Goal: Task Accomplishment & Management: Manage account settings

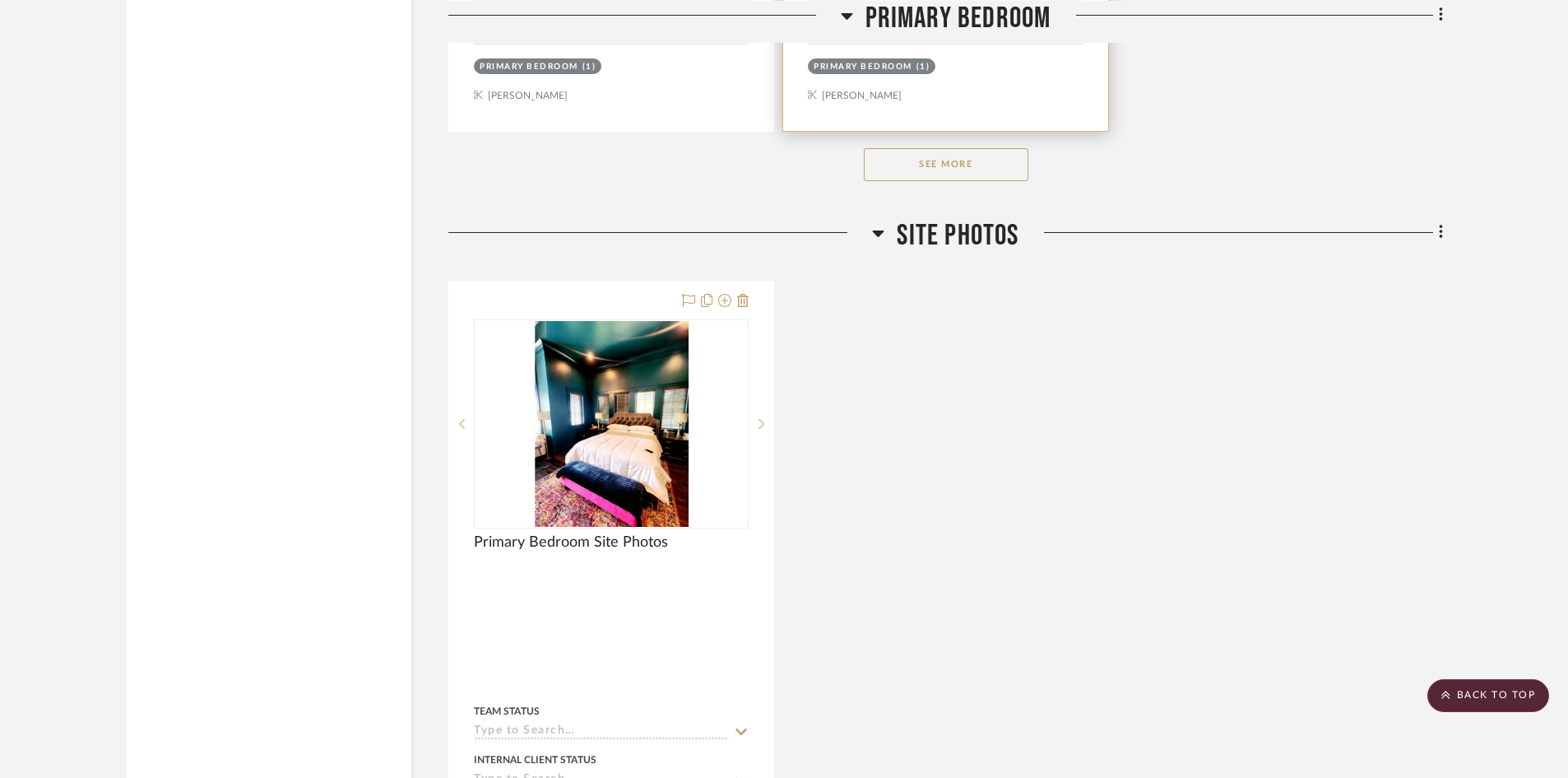
scroll to position [2339, 0]
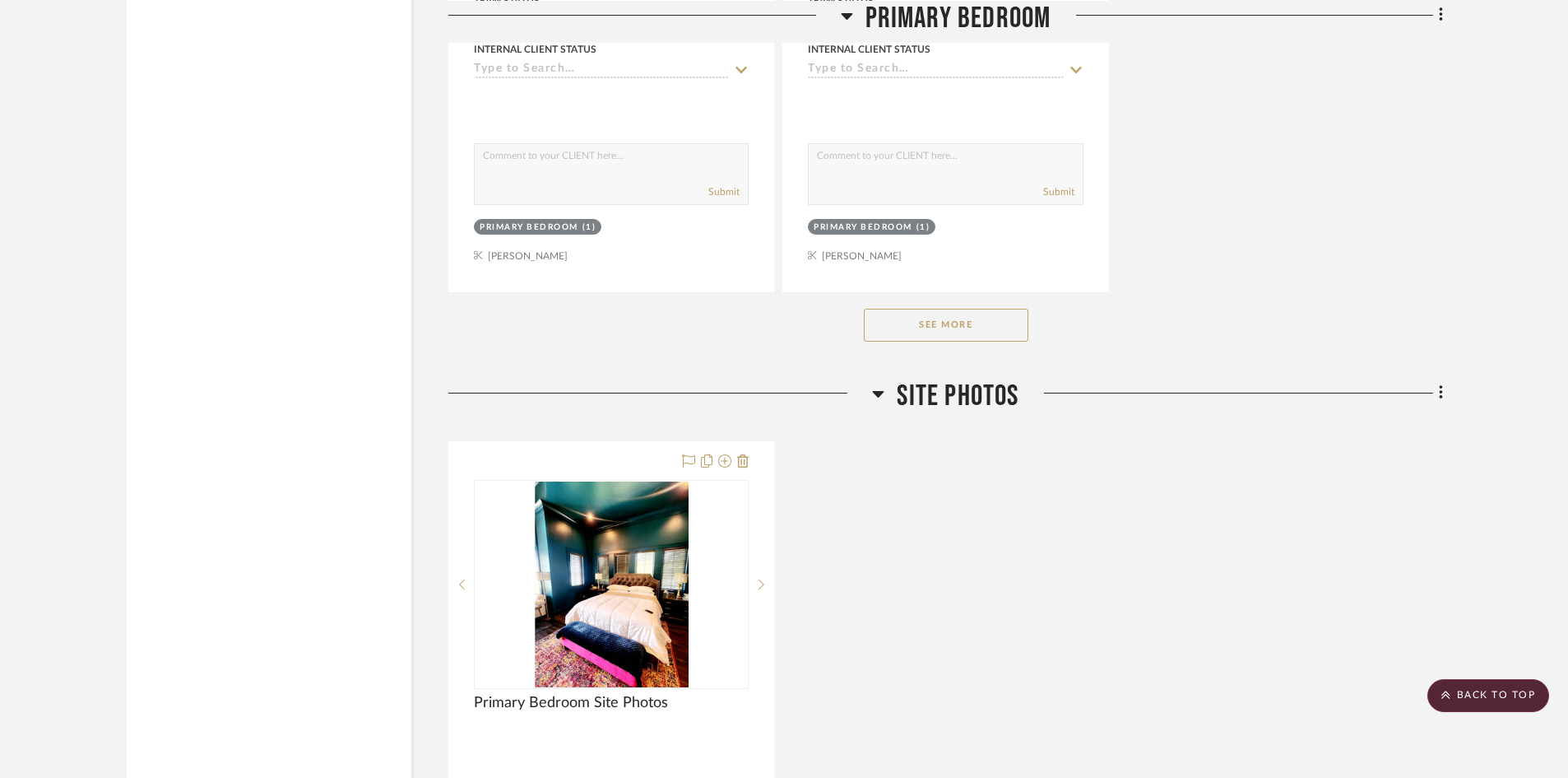
click at [983, 339] on button "See More" at bounding box center [946, 324] width 164 height 33
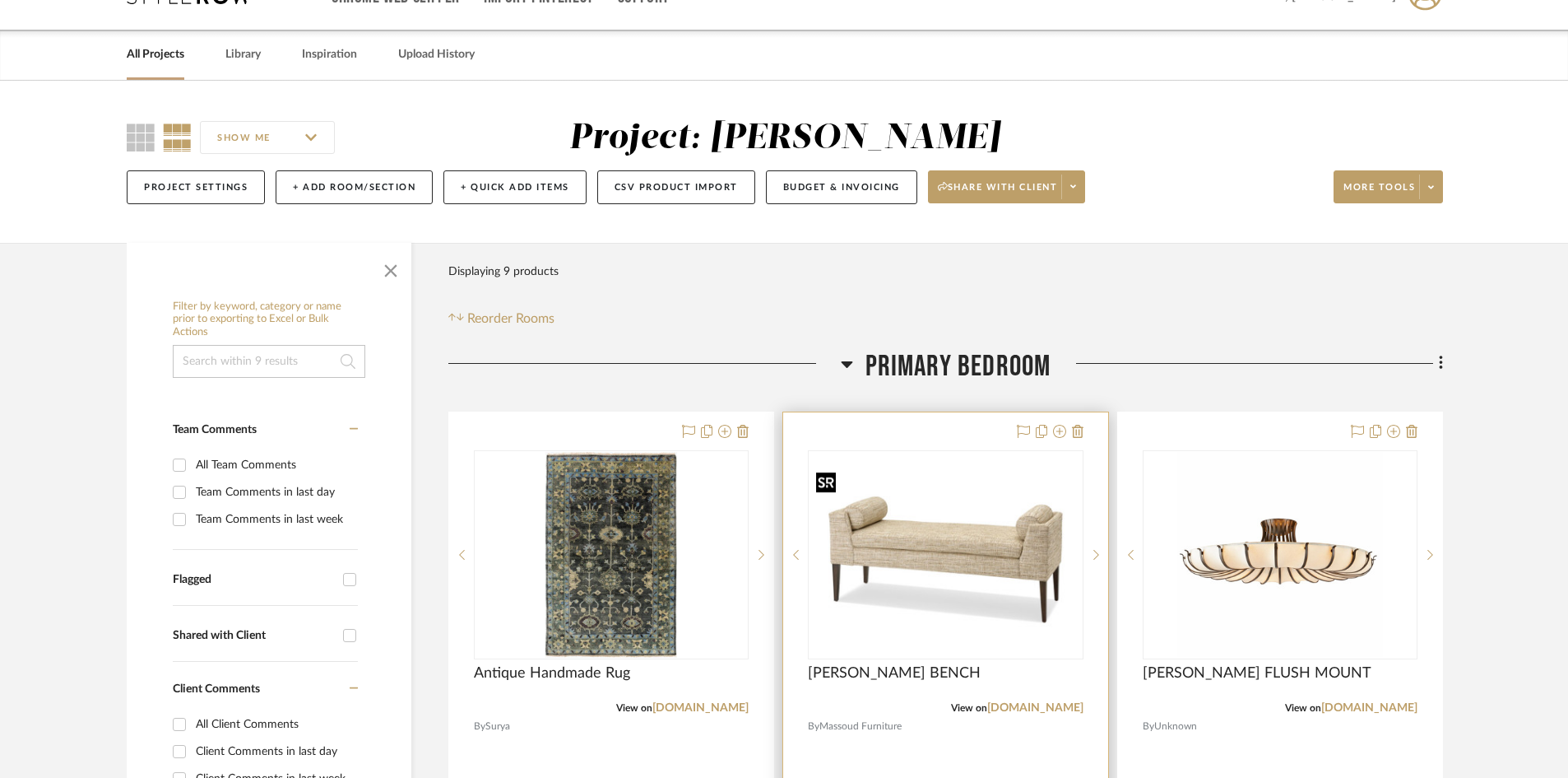
scroll to position [0, 0]
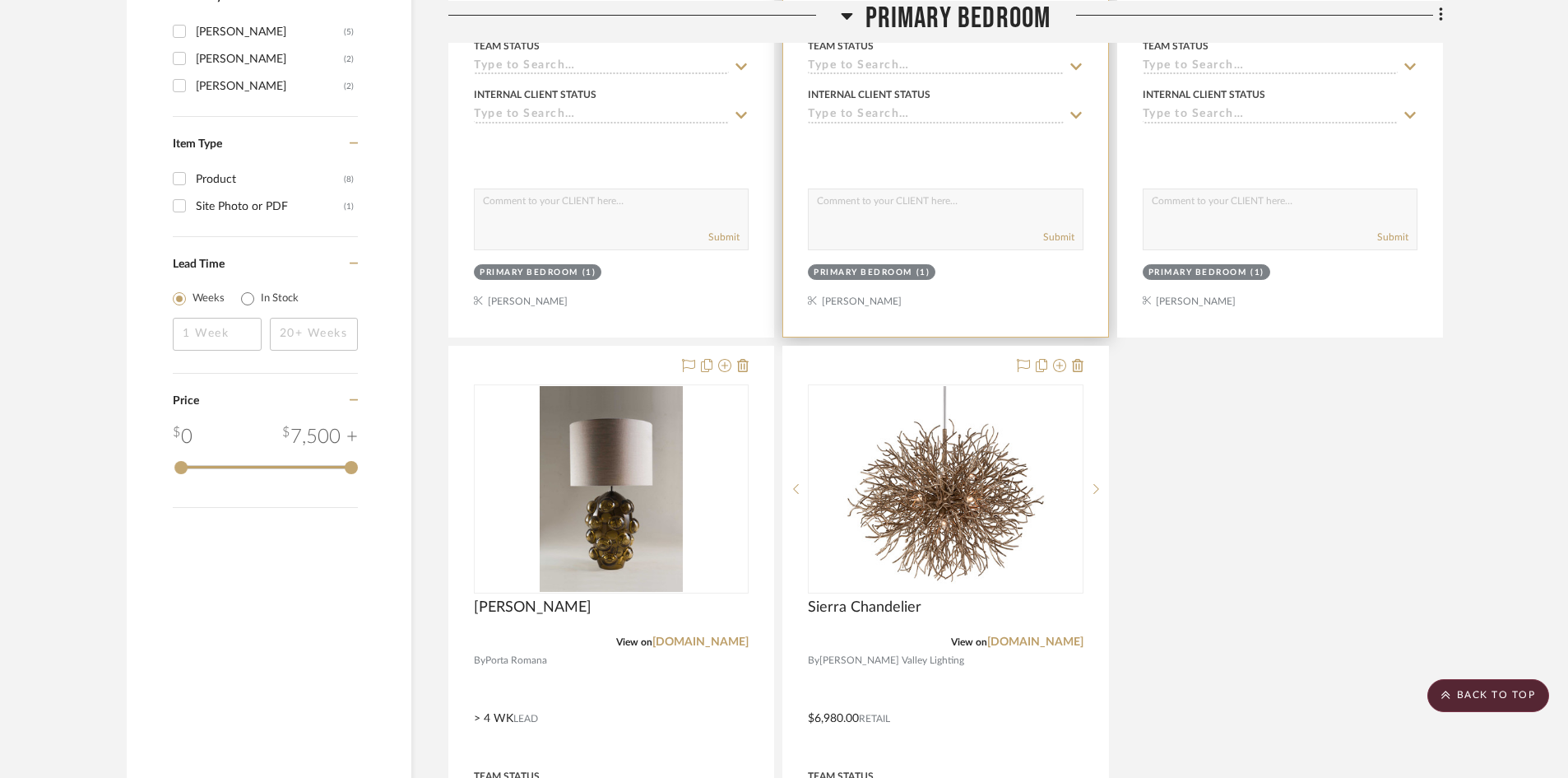
scroll to position [1728, 0]
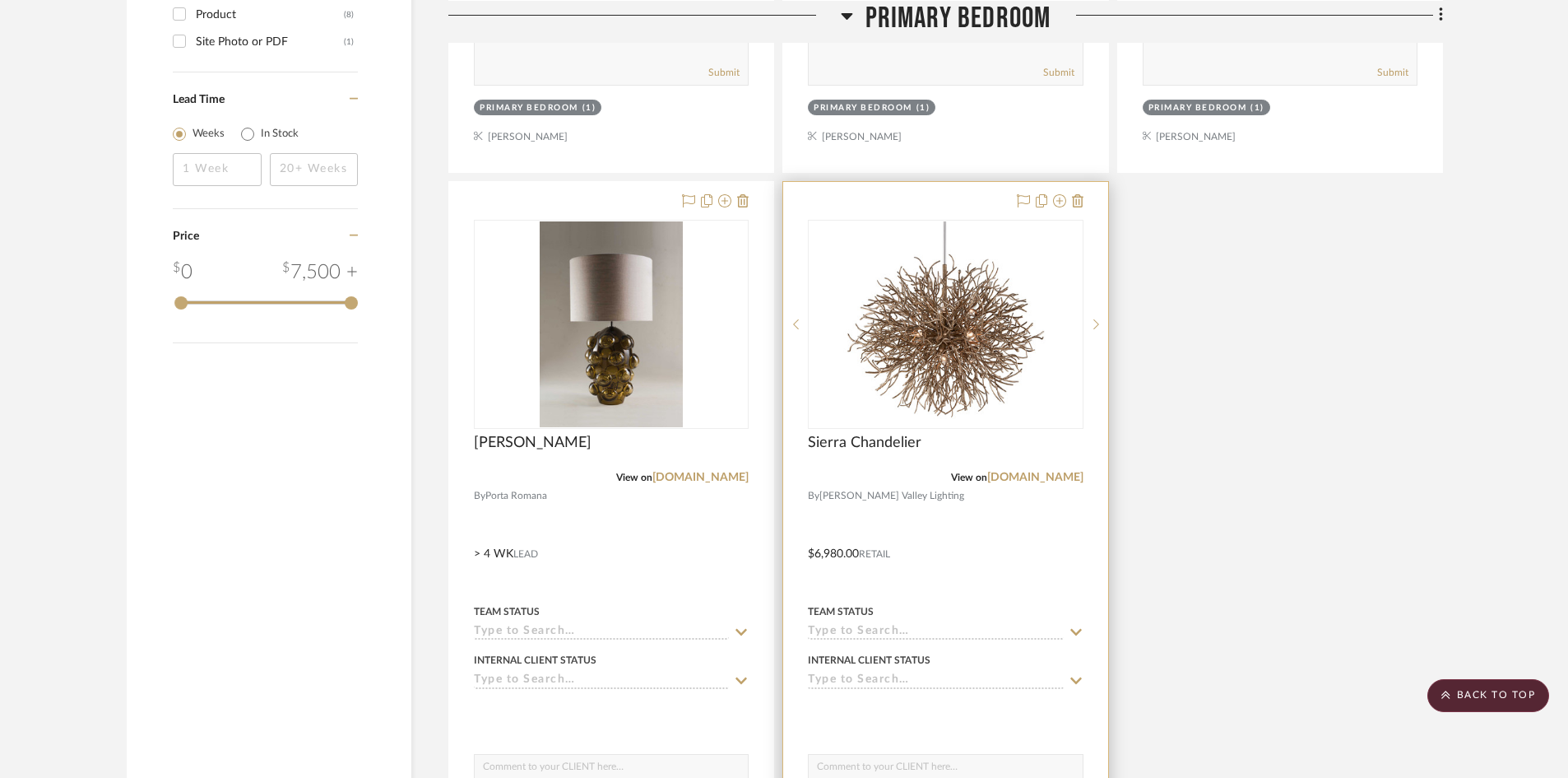
click at [994, 556] on div at bounding box center [945, 542] width 324 height 721
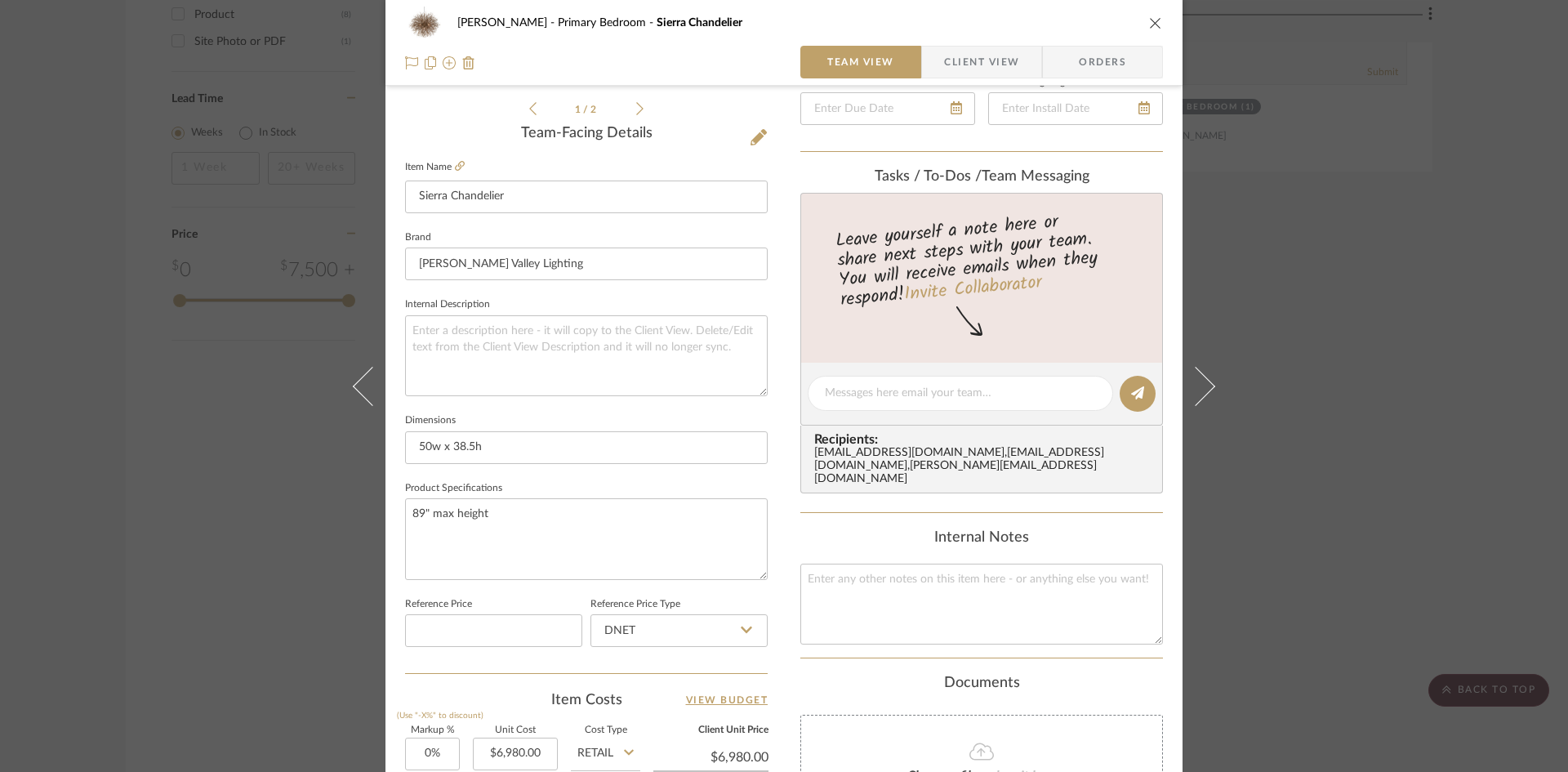
scroll to position [571, 0]
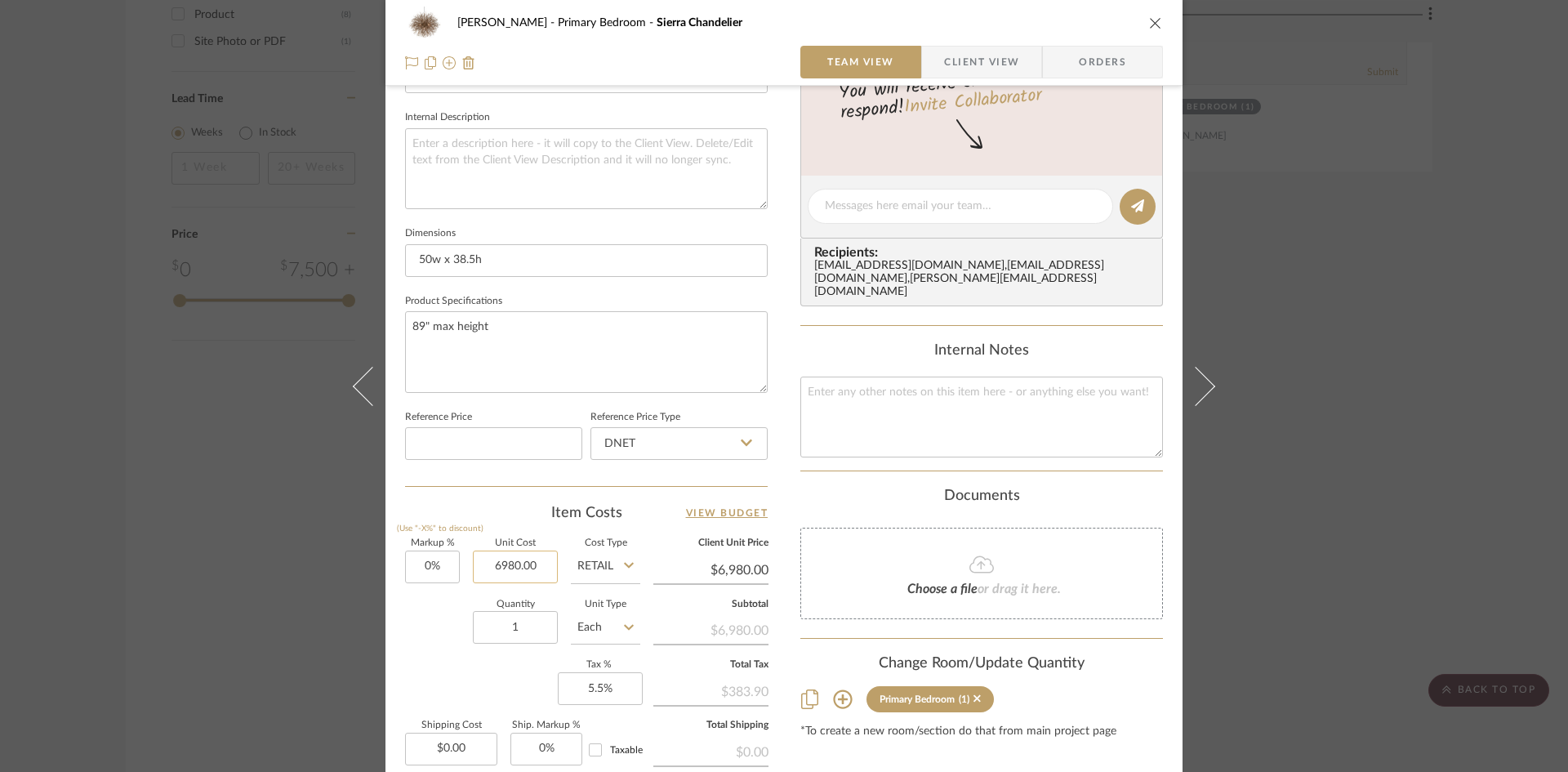
click at [514, 566] on input "6980.00" at bounding box center [515, 566] width 85 height 32
type input "$7,075.00"
click at [479, 674] on div "Markup % (Use "-X%" to discount) 0% Unit Cost $7,075.00 Cost Type Retail Client…" at bounding box center [586, 658] width 363 height 239
type input "$7,075.00"
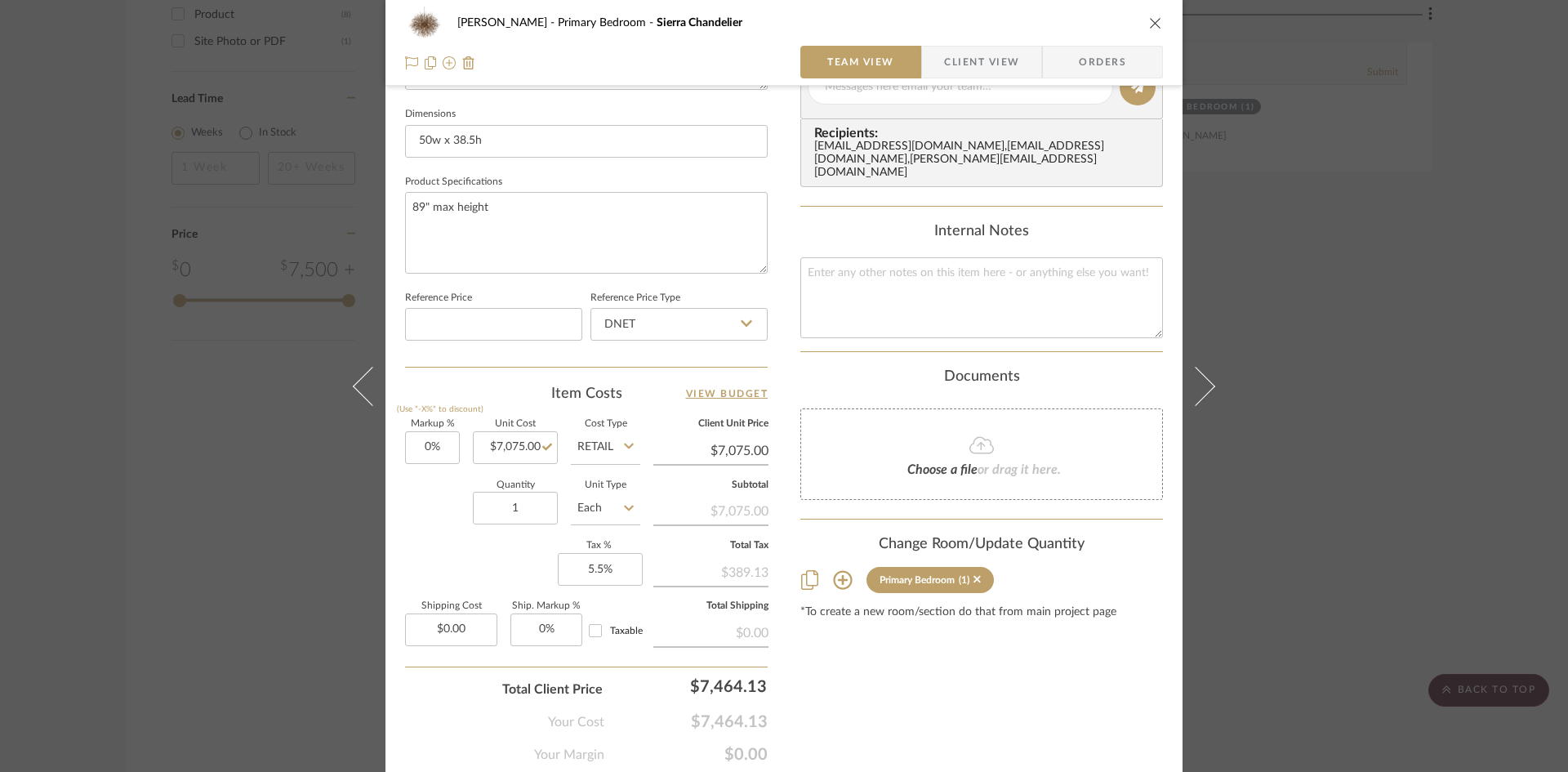
scroll to position [749, 0]
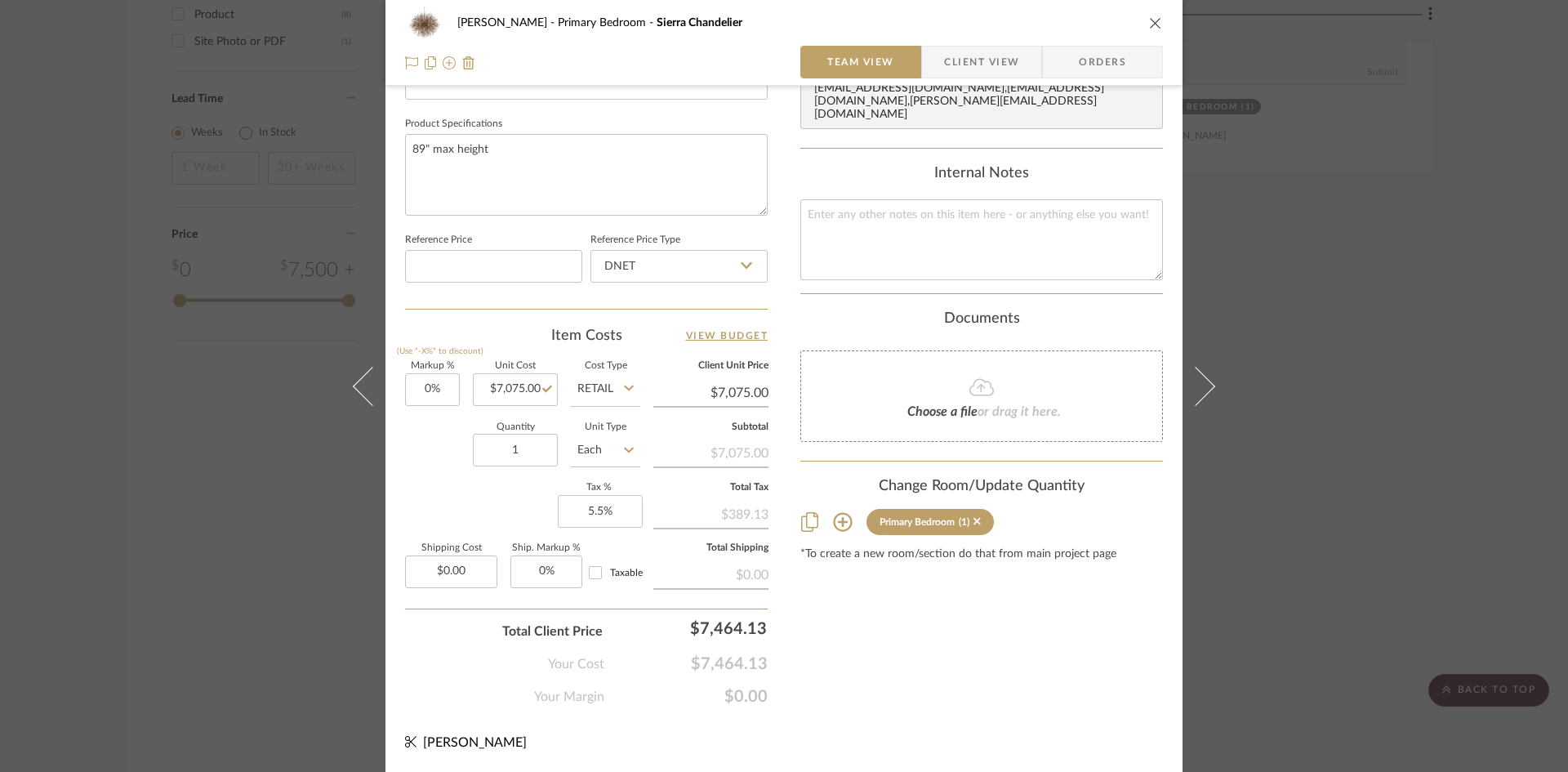
click at [905, 703] on div "Content here copies to Client View - confirm visibility there. Show in Client D…" at bounding box center [981, 33] width 363 height 1344
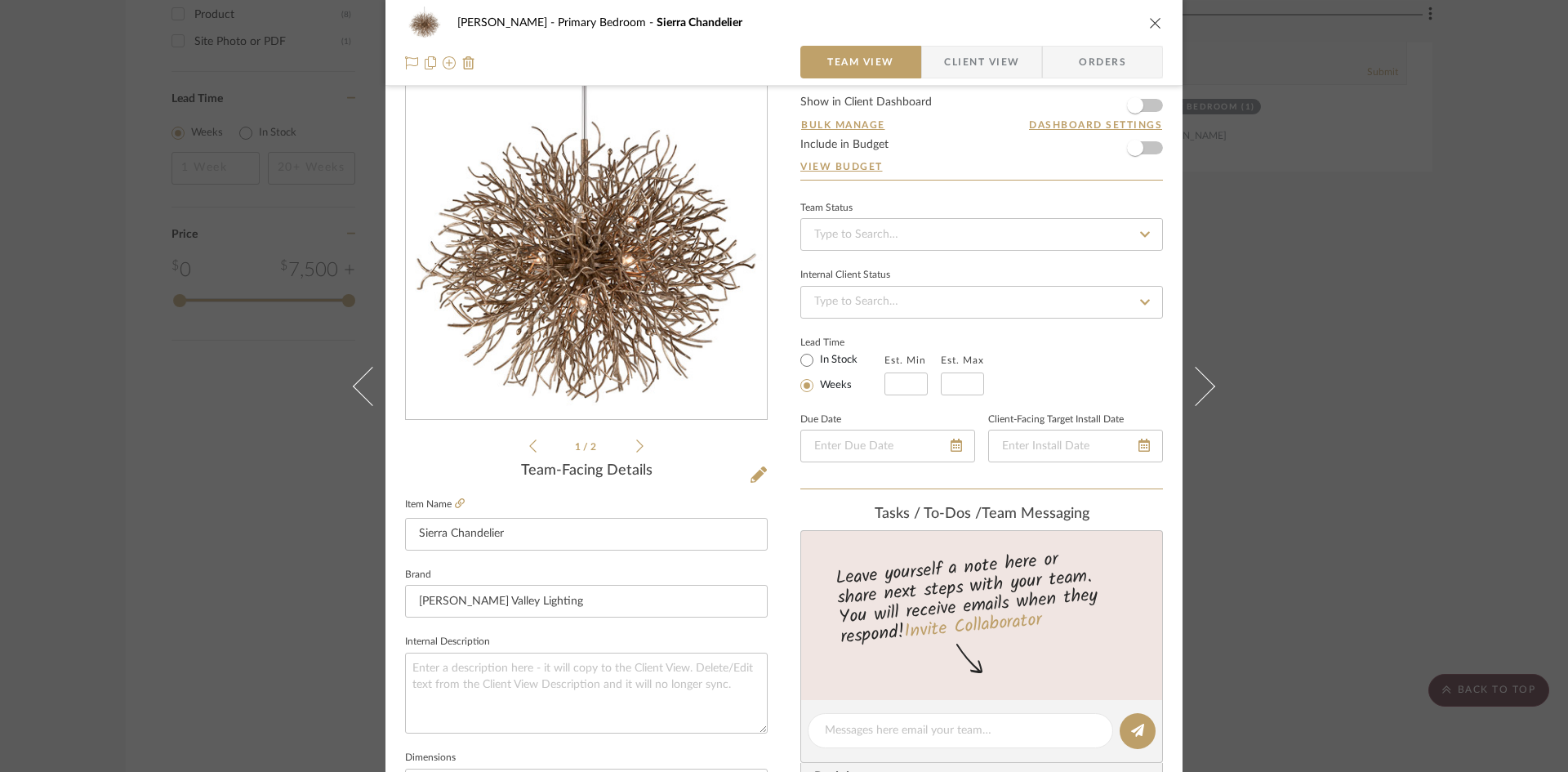
scroll to position [0, 0]
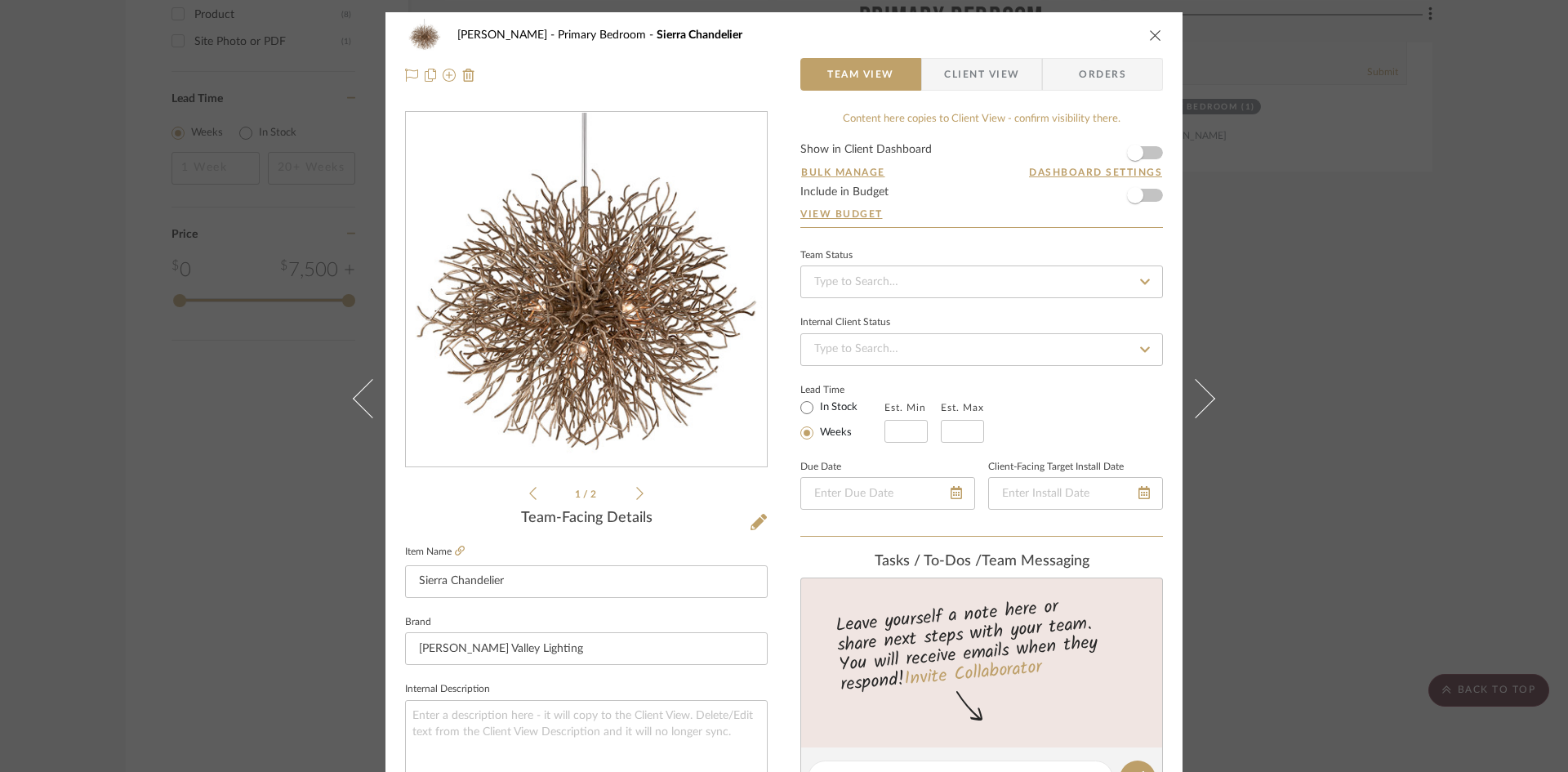
click at [979, 205] on form "Show in Client Dashboard Bulk Manage Dashboard Settings Include in Budget View …" at bounding box center [981, 185] width 363 height 84
click at [1154, 36] on icon "close" at bounding box center [1155, 34] width 13 height 13
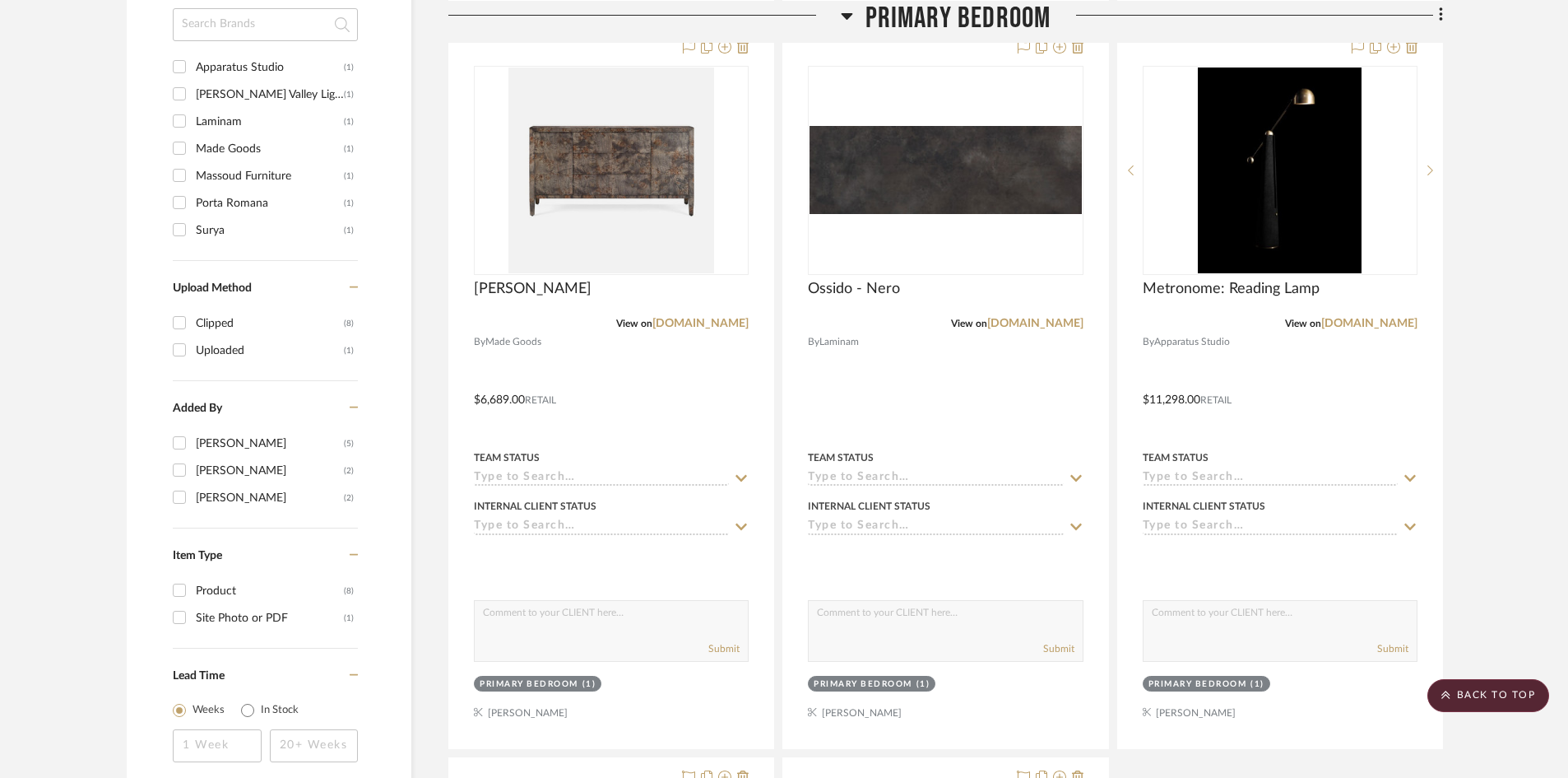
click at [1521, 431] on project-details-page "SHOW ME Project: [PERSON_NAME] Project Settings + Add Room/Section + Quick Add …" at bounding box center [784, 674] width 1568 height 3416
